Goal: Task Accomplishment & Management: Use online tool/utility

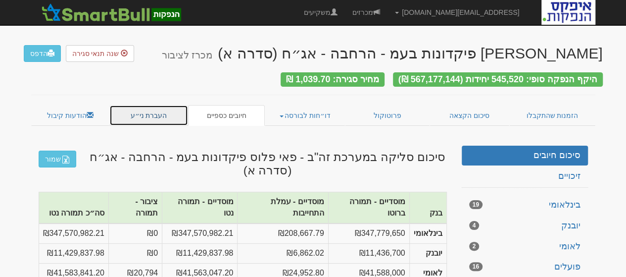
click at [138, 108] on link "העברת ני״ע" at bounding box center [148, 115] width 79 height 21
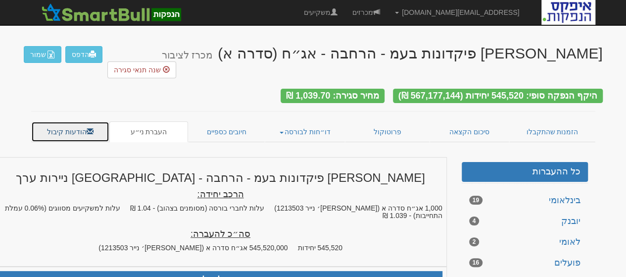
click at [75, 121] on link "הודעות קיבול" at bounding box center [70, 131] width 79 height 21
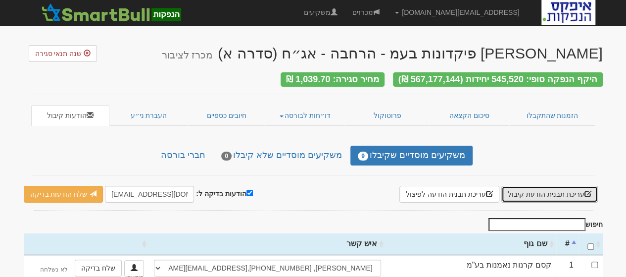
click at [539, 188] on button "עריכת תבנית הודעת קיבול" at bounding box center [550, 194] width 97 height 17
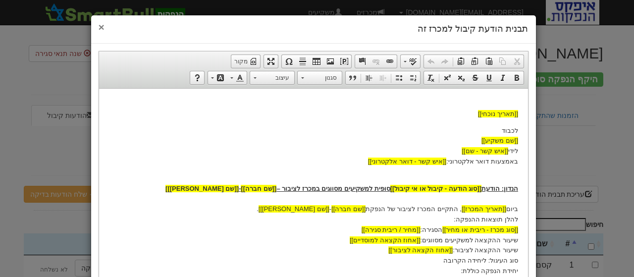
click at [104, 26] on span "×" at bounding box center [102, 26] width 6 height 11
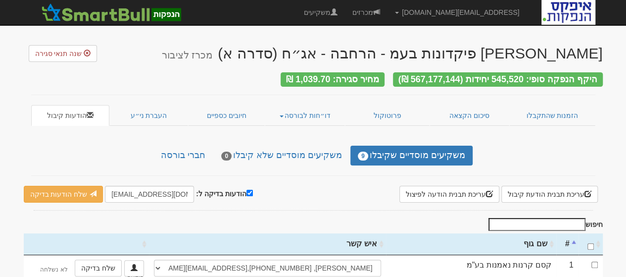
click at [511, 136] on div "פאי פלוס פיקדונות בעמ - הרחבה - אג״ח (סדרה א) מכרז לציבור שנה תנאי סגירה היקף ה…" at bounding box center [313, 262] width 579 height 454
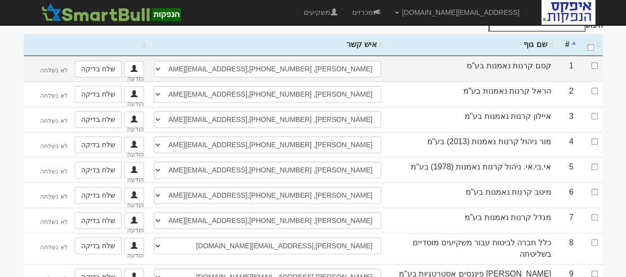
scroll to position [51, 0]
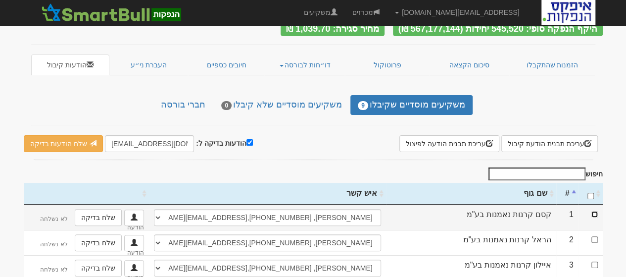
click at [595, 211] on input "checkbox" at bounding box center [595, 214] width 6 height 6
checkbox input "true"
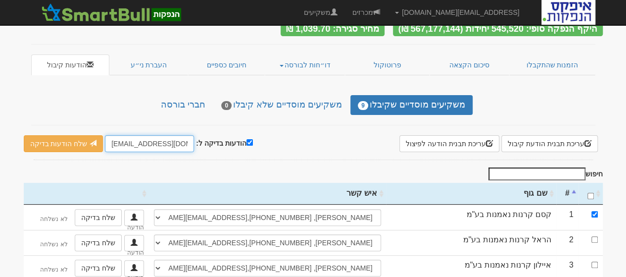
drag, startPoint x: 129, startPoint y: 138, endPoint x: 108, endPoint y: 135, distance: 21.0
click at [108, 135] on input "[EMAIL_ADDRESS][DOMAIN_NAME]" at bounding box center [149, 143] width 89 height 17
type input "[EMAIL_ADDRESS][DOMAIN_NAME]"
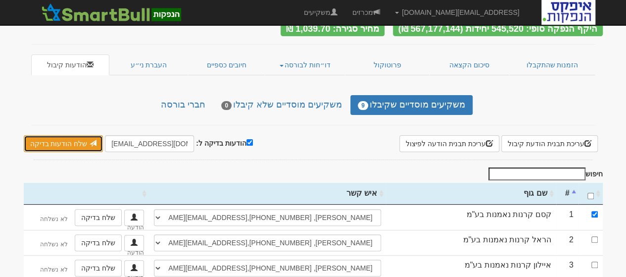
click at [43, 139] on link "שלח הודעות בדיקה" at bounding box center [64, 143] width 80 height 17
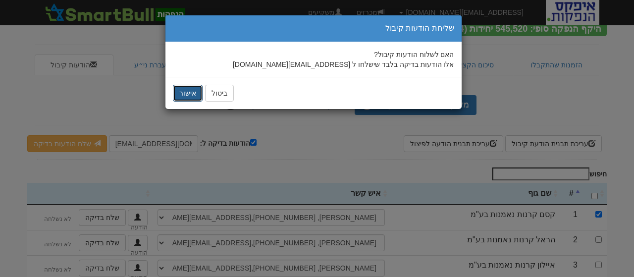
click at [191, 92] on button "אישור" at bounding box center [188, 93] width 30 height 17
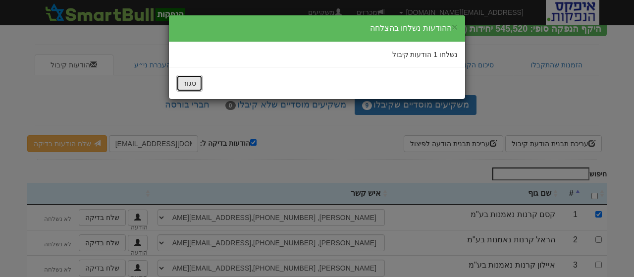
click at [185, 85] on button "סגור" at bounding box center [189, 83] width 26 height 17
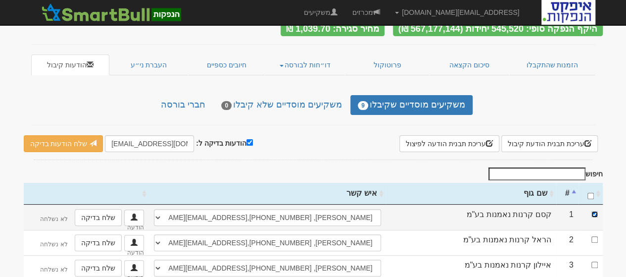
click at [595, 211] on input "checkbox" at bounding box center [595, 214] width 6 height 6
checkbox input "false"
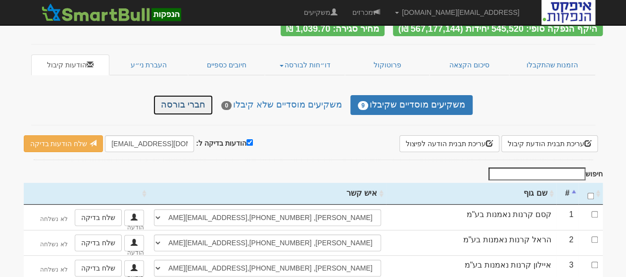
click at [199, 97] on link "חברי בורסה" at bounding box center [182, 105] width 59 height 20
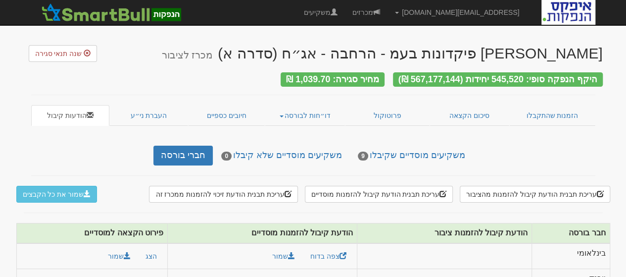
scroll to position [70, 0]
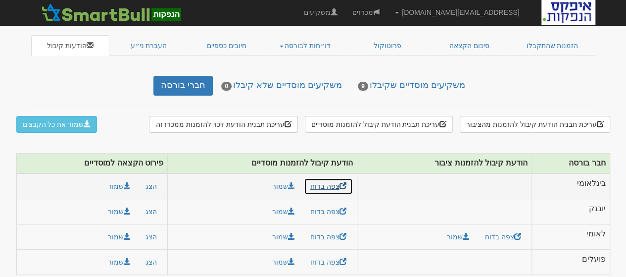
click at [323, 178] on link "צפה בדוח" at bounding box center [328, 186] width 49 height 17
click at [144, 178] on button "הצג" at bounding box center [151, 186] width 24 height 17
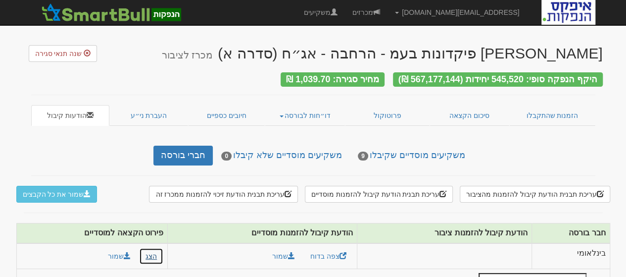
scroll to position [99, 0]
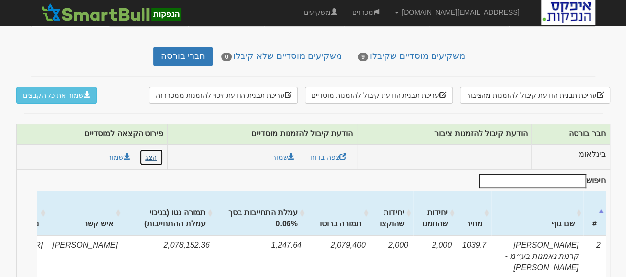
click at [144, 151] on button "הצג" at bounding box center [151, 157] width 24 height 17
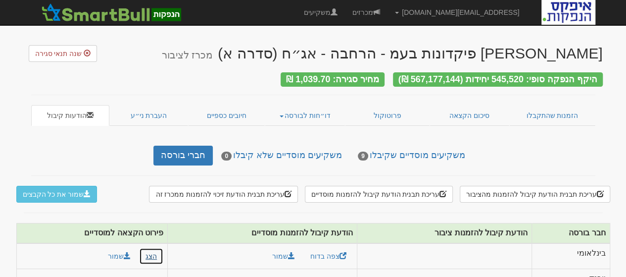
scroll to position [70, 0]
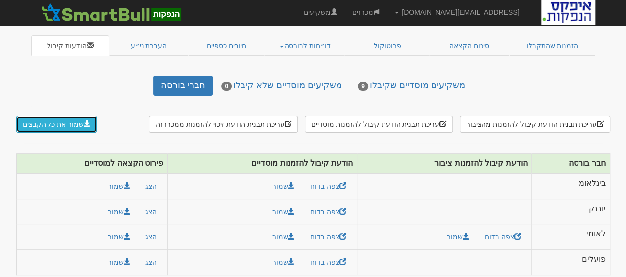
click at [64, 116] on button "שמור את כל הקבצים" at bounding box center [56, 124] width 81 height 17
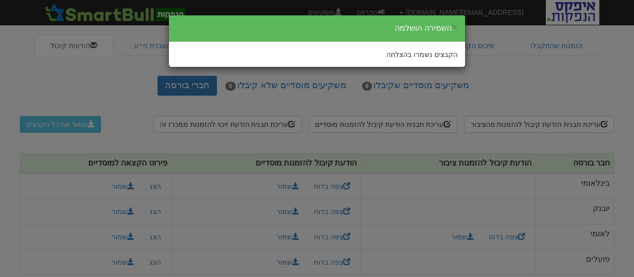
click at [59, 247] on div "× השמירה הושלמה הקבצים נשמרו בהצלחה" at bounding box center [317, 138] width 634 height 277
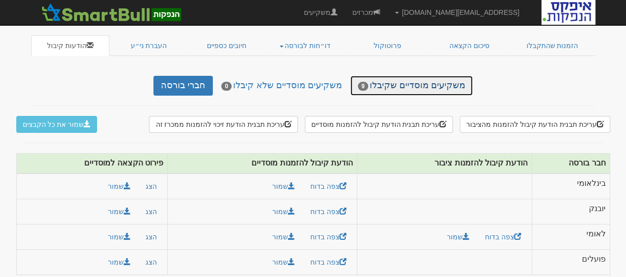
click at [441, 81] on link "משקיעים מוסדיים שקיבלו 9" at bounding box center [412, 86] width 122 height 20
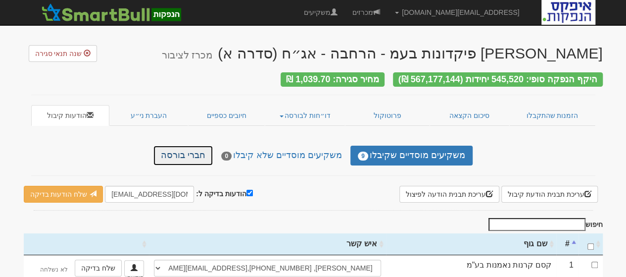
click at [181, 151] on link "חברי בורסה" at bounding box center [182, 156] width 59 height 20
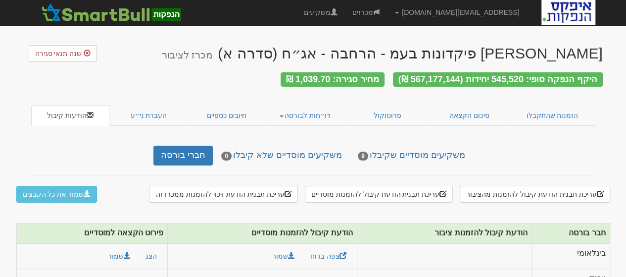
scroll to position [70, 0]
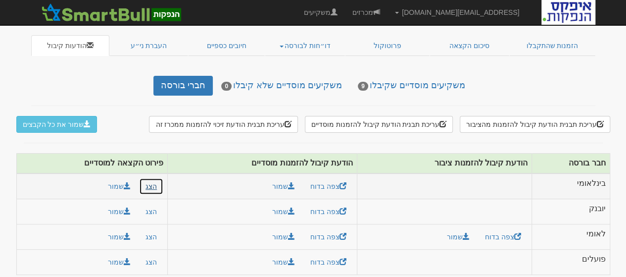
click at [149, 181] on button "הצג" at bounding box center [151, 186] width 24 height 17
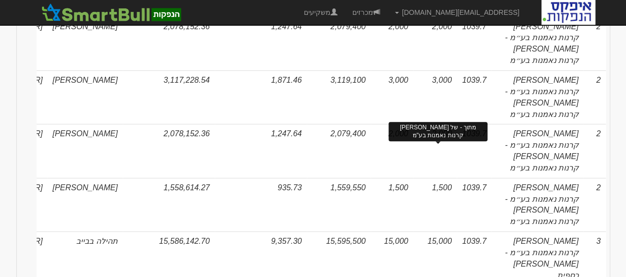
scroll to position [0, 0]
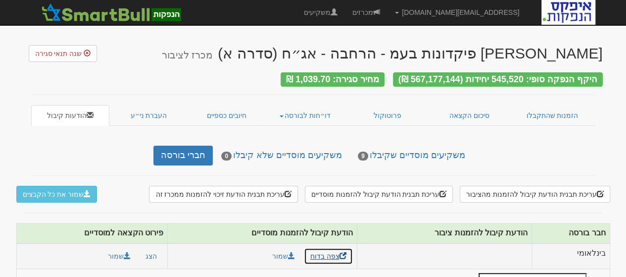
click at [313, 253] on link "צפה בדוח" at bounding box center [328, 256] width 49 height 17
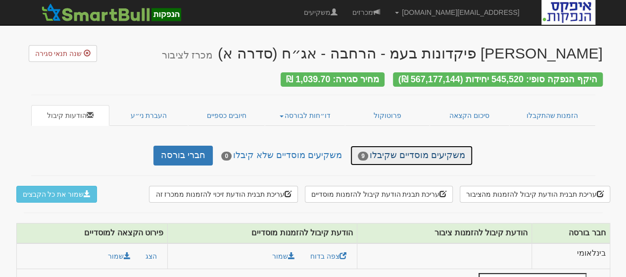
click at [382, 150] on link "משקיעים מוסדיים שקיבלו 9" at bounding box center [412, 156] width 122 height 20
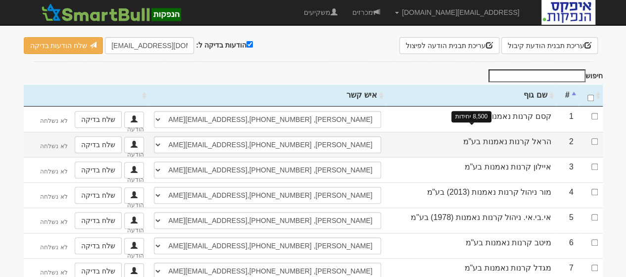
scroll to position [199, 0]
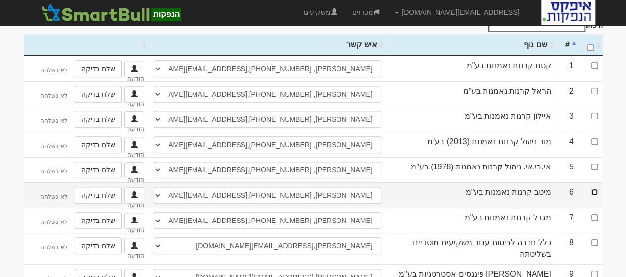
click at [596, 189] on input "checkbox" at bounding box center [595, 192] width 6 height 6
checkbox input "true"
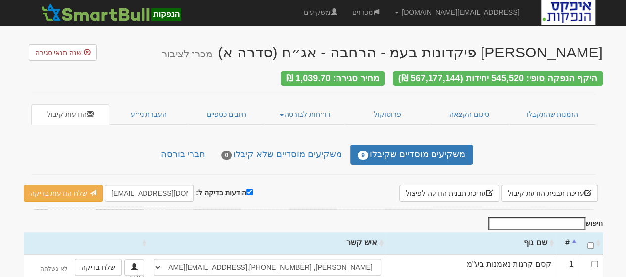
scroll to position [0, 0]
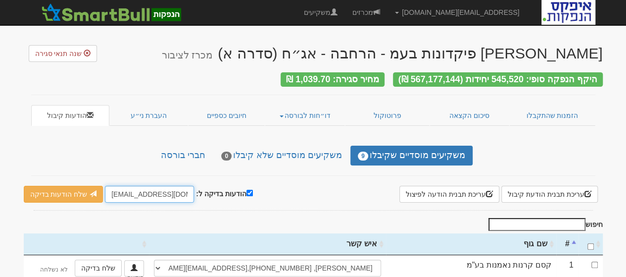
drag, startPoint x: 130, startPoint y: 187, endPoint x: 109, endPoint y: 189, distance: 20.8
click at [109, 189] on input "[EMAIL_ADDRESS][DOMAIN_NAME]" at bounding box center [149, 194] width 89 height 17
type input "[EMAIL_ADDRESS][DOMAIN_NAME]"
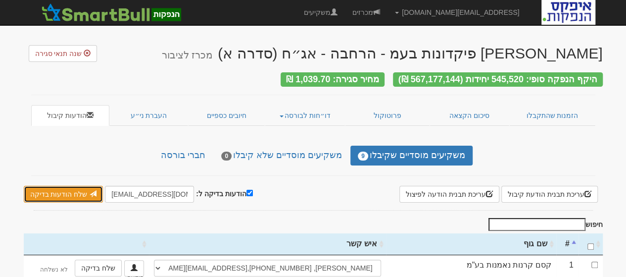
click at [51, 189] on link "שלח הודעות בדיקה" at bounding box center [64, 194] width 80 height 17
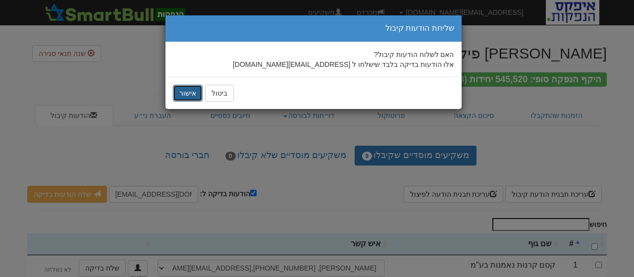
click at [192, 92] on button "אישור" at bounding box center [188, 93] width 30 height 17
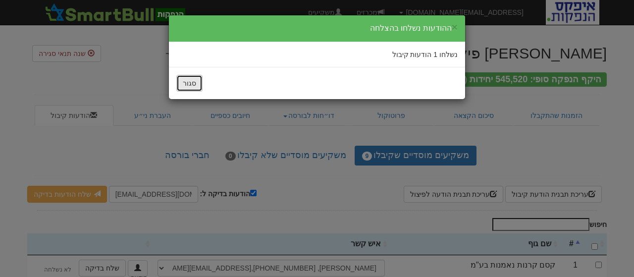
click at [192, 85] on button "סגור" at bounding box center [189, 83] width 26 height 17
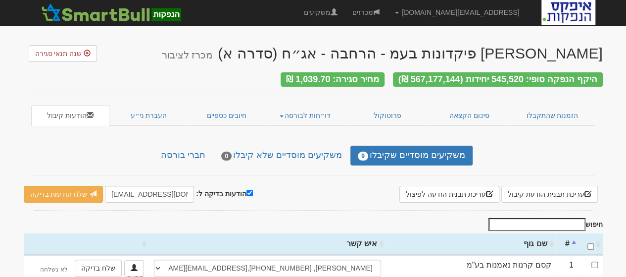
click at [492, 146] on div "משקיעים מוסדיים שקיבלו 9 משקיעים מוסדיים שלא קיבלו 0 חברי בורסה" at bounding box center [313, 156] width 579 height 20
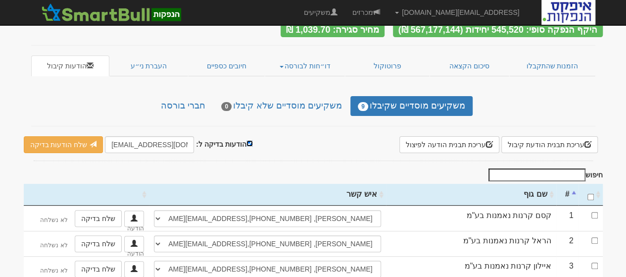
click at [247, 140] on input "הודעות בדיקה ל:" at bounding box center [250, 143] width 6 height 6
checkbox input "false"
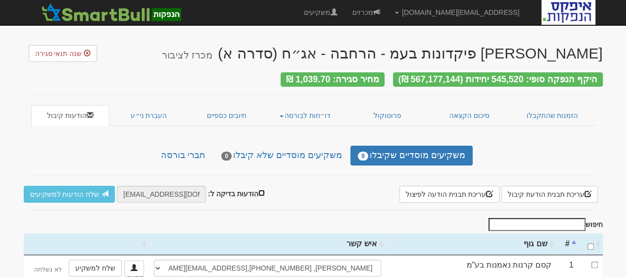
scroll to position [199, 0]
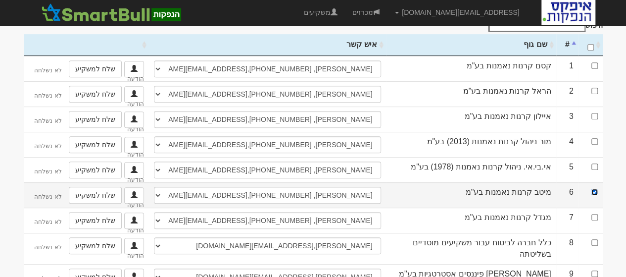
click at [595, 189] on input "checkbox" at bounding box center [595, 192] width 6 height 6
checkbox input "false"
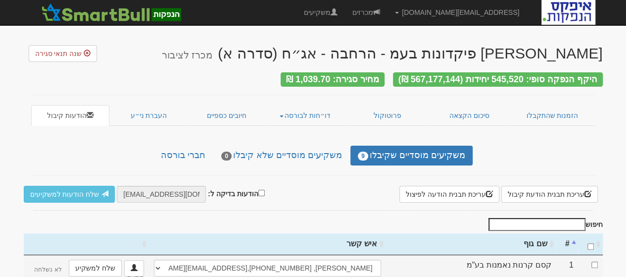
scroll to position [99, 0]
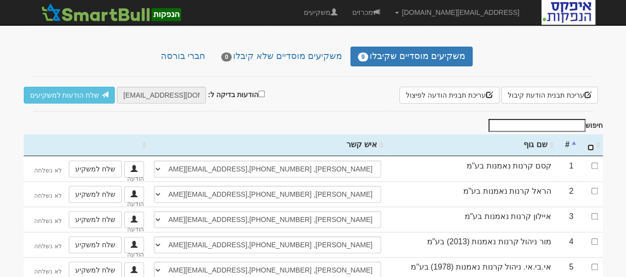
click at [588, 144] on input "\a : activate to sort column ascending" at bounding box center [591, 147] width 6 height 6
checkbox input "true"
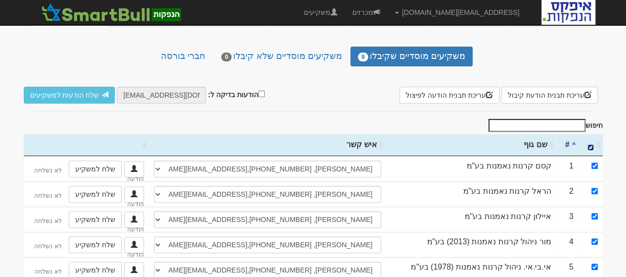
checkbox input "true"
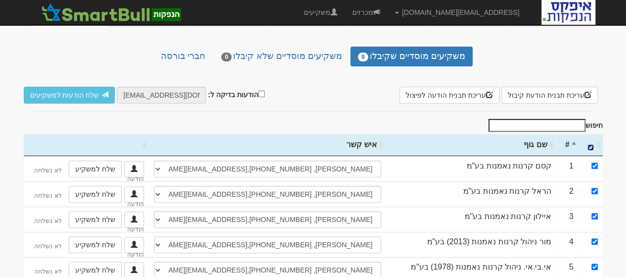
checkbox input "true"
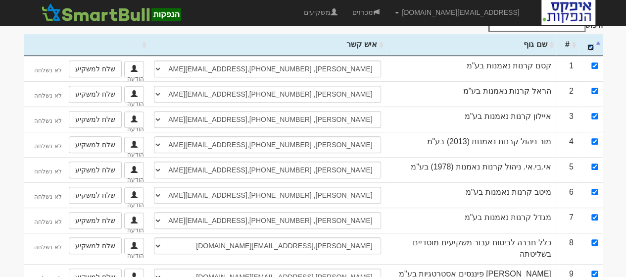
scroll to position [0, 0]
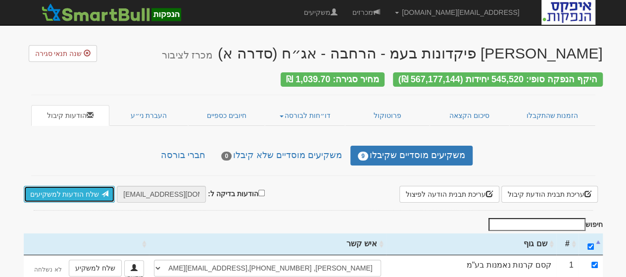
click at [74, 188] on link "שלח הודעות למשקיעים" at bounding box center [70, 194] width 92 height 17
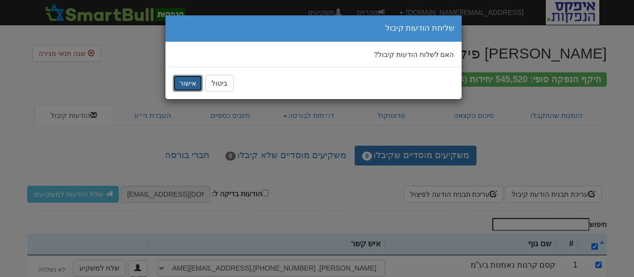
click at [182, 82] on button "אישור" at bounding box center [188, 83] width 30 height 17
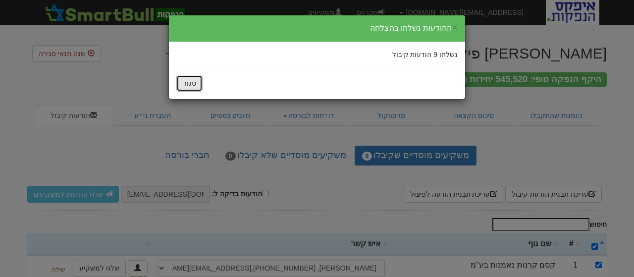
click at [181, 82] on button "סגור" at bounding box center [189, 83] width 26 height 17
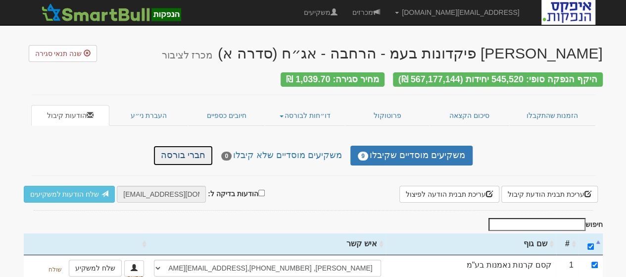
click at [198, 147] on link "חברי בורסה" at bounding box center [182, 156] width 59 height 20
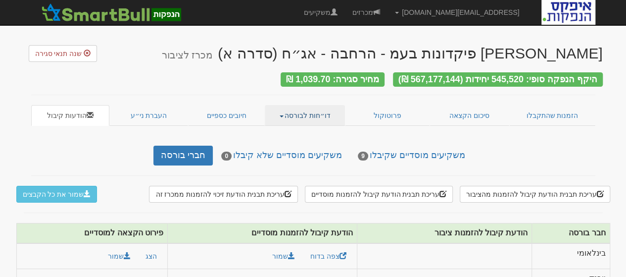
click at [316, 112] on link "דו״חות לבורסה" at bounding box center [305, 115] width 80 height 21
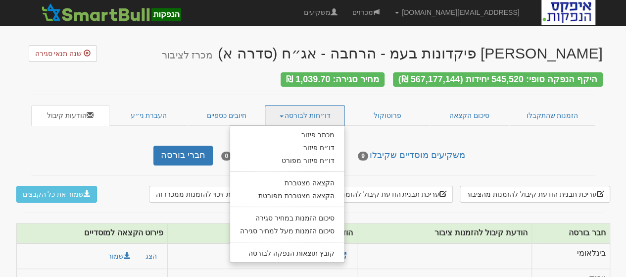
click at [555, 146] on div "משקיעים מוסדיים שקיבלו 9 משקיעים מוסדיים שלא קיבלו 0 חברי בורסה" at bounding box center [313, 156] width 579 height 20
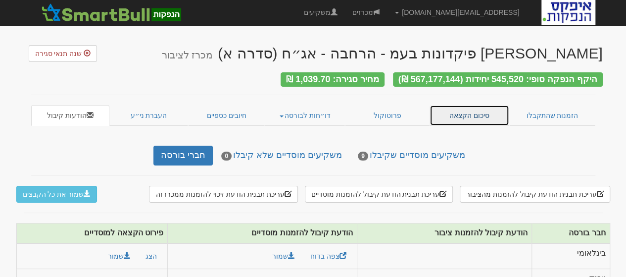
click at [481, 114] on link "סיכום הקצאה" at bounding box center [470, 115] width 80 height 21
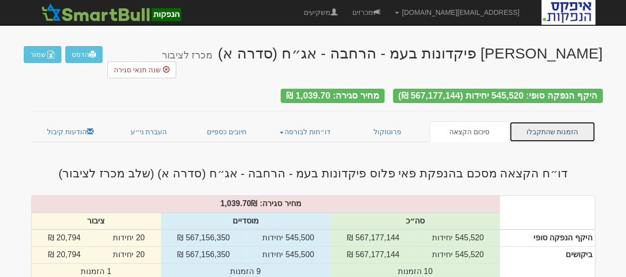
click at [561, 121] on link "הזמנות שהתקבלו" at bounding box center [552, 131] width 86 height 21
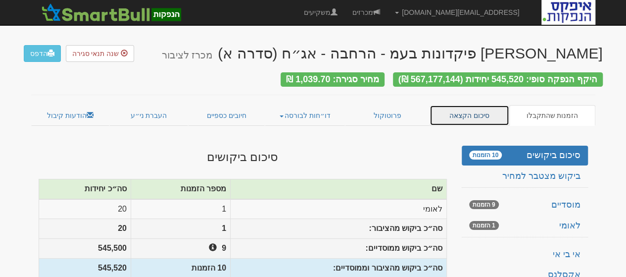
click at [482, 110] on link "סיכום הקצאה" at bounding box center [470, 115] width 80 height 21
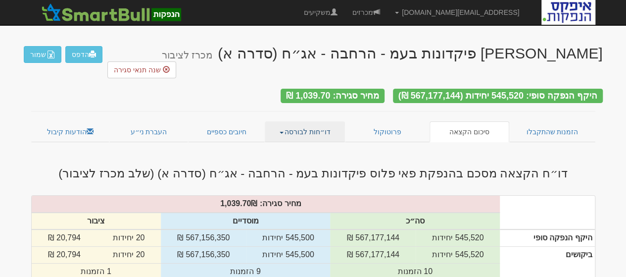
click at [330, 121] on link "דו״חות לבורסה" at bounding box center [305, 131] width 80 height 21
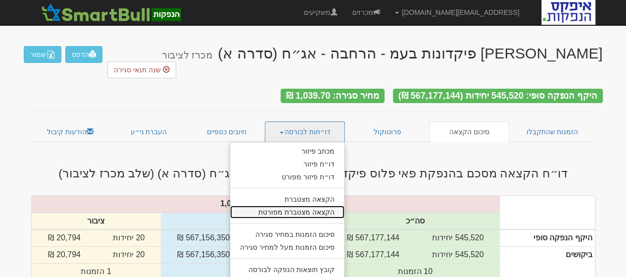
click at [323, 205] on link "הקצאה מצטברת מפורטת" at bounding box center [287, 211] width 114 height 13
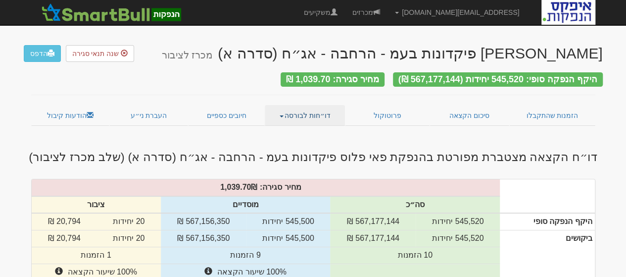
click at [314, 109] on link "דו״חות לבורסה" at bounding box center [305, 115] width 80 height 21
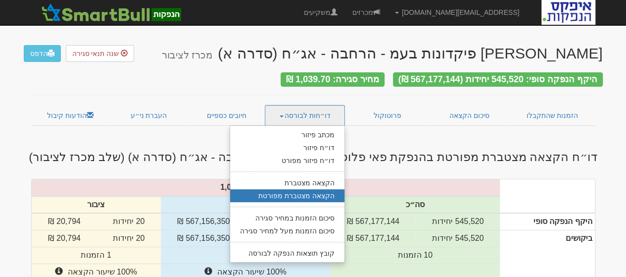
click at [243, 76] on div "היקף הנפקה סופי: 545,520 יחידות (567,177,144 ₪) מחיר סגירה: 1,039.70 ₪" at bounding box center [313, 73] width 579 height 23
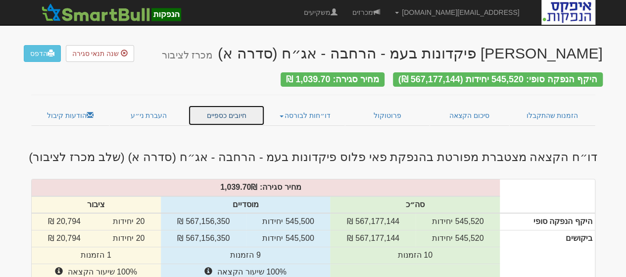
click at [228, 109] on link "חיובים כספיים" at bounding box center [226, 115] width 77 height 21
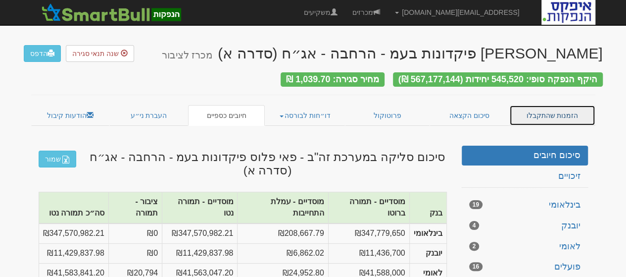
click at [557, 110] on link "הזמנות שהתקבלו" at bounding box center [552, 115] width 86 height 21
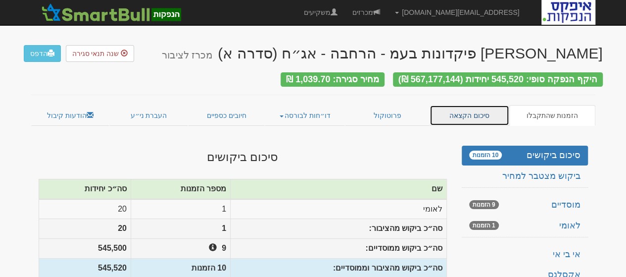
click at [465, 110] on link "סיכום הקצאה" at bounding box center [470, 115] width 80 height 21
